Goal: Transaction & Acquisition: Purchase product/service

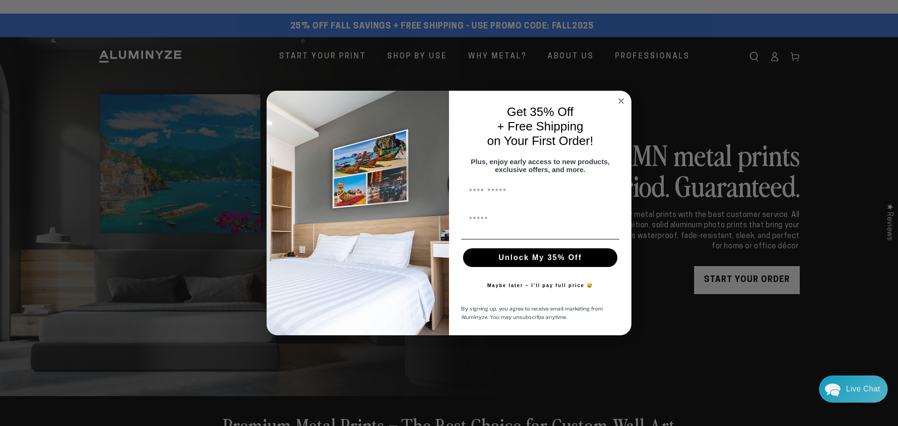
drag, startPoint x: 619, startPoint y: 99, endPoint x: 610, endPoint y: 98, distance: 8.9
click at [619, 98] on circle "Close dialog" at bounding box center [621, 100] width 11 height 11
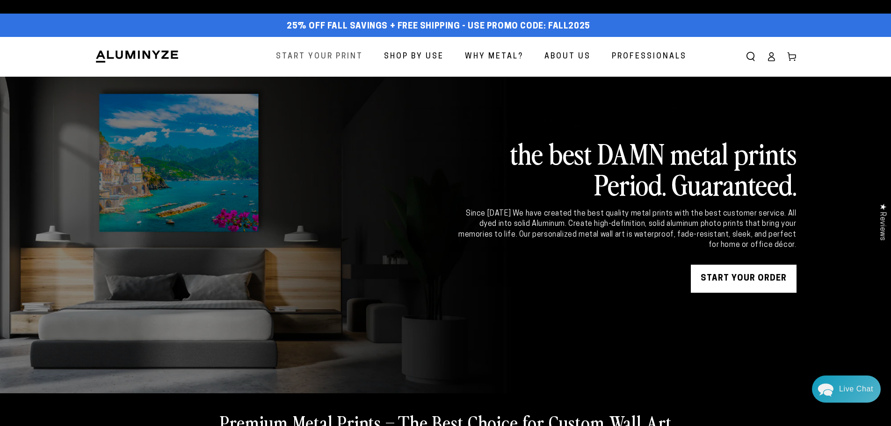
click at [346, 58] on span "Start Your Print" at bounding box center [319, 57] width 87 height 14
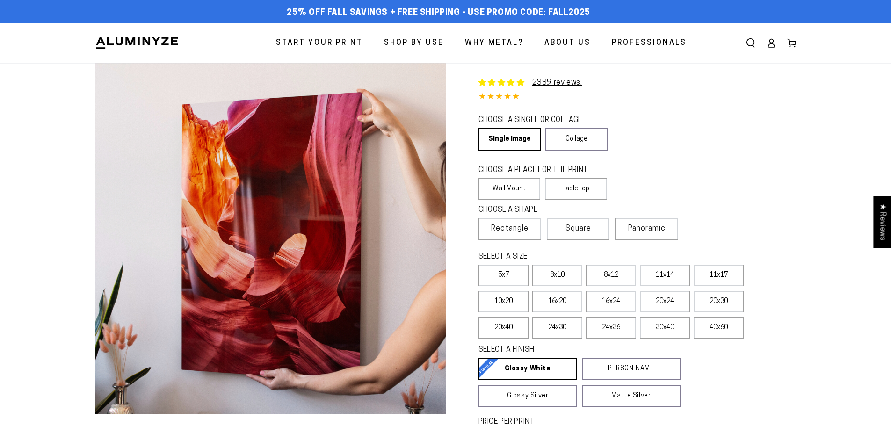
select select "**********"
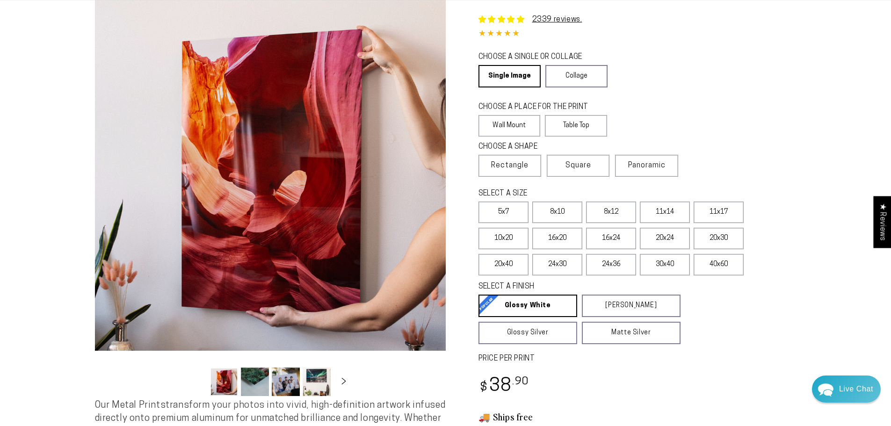
scroll to position [47, 0]
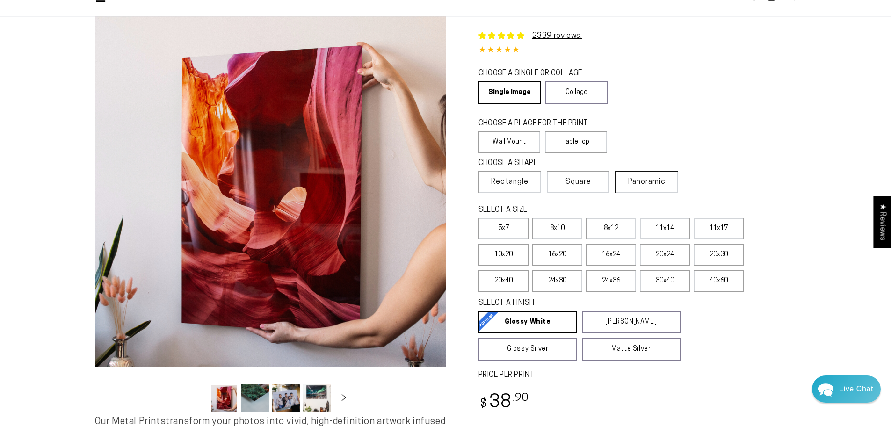
click at [654, 187] on label "Panoramic" at bounding box center [646, 182] width 63 height 22
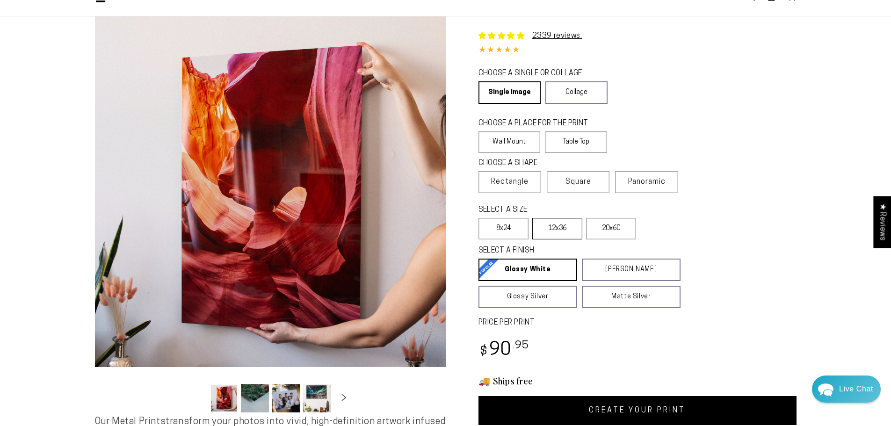
click at [565, 231] on label "12x36" at bounding box center [557, 229] width 50 height 22
click at [619, 228] on label "20x60" at bounding box center [611, 229] width 50 height 22
